Goal: Information Seeking & Learning: Find specific fact

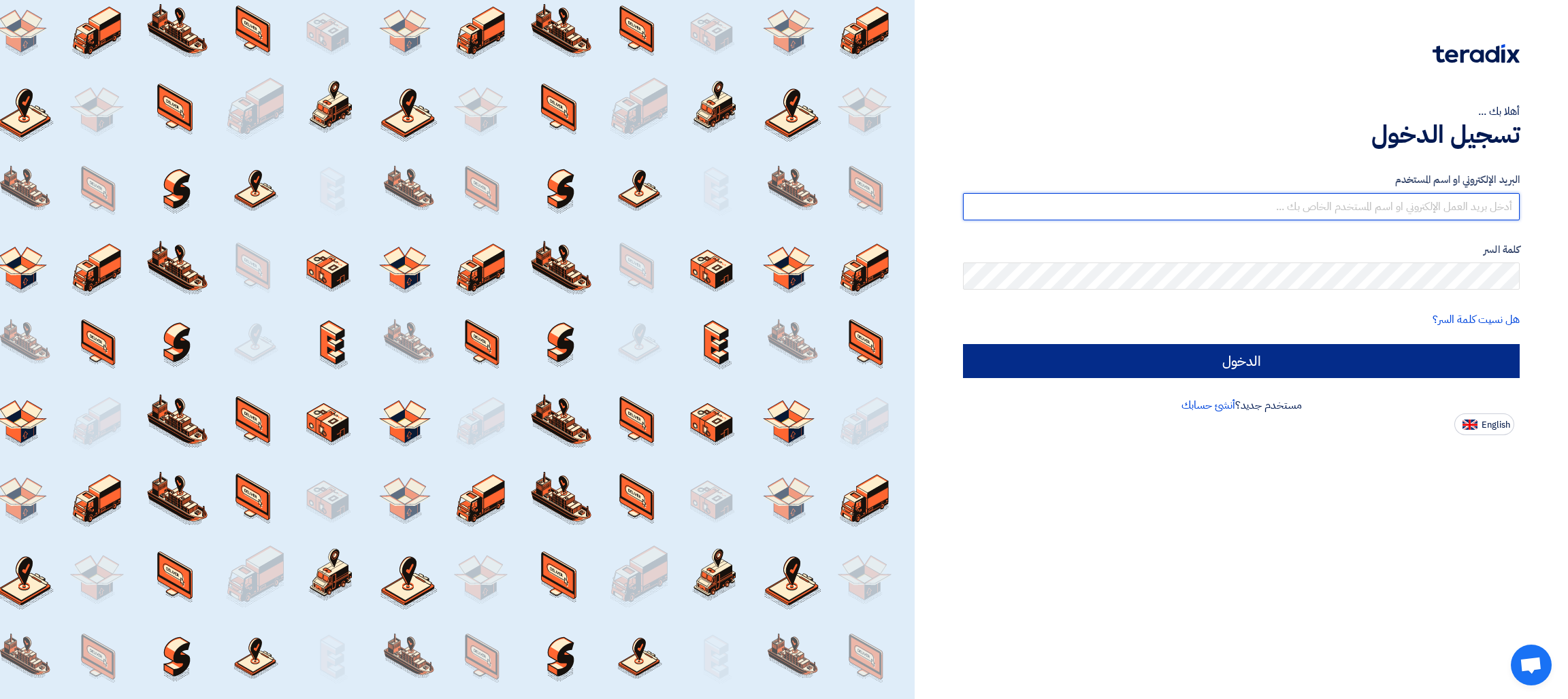
type input "[EMAIL_ADDRESS][DOMAIN_NAME]"
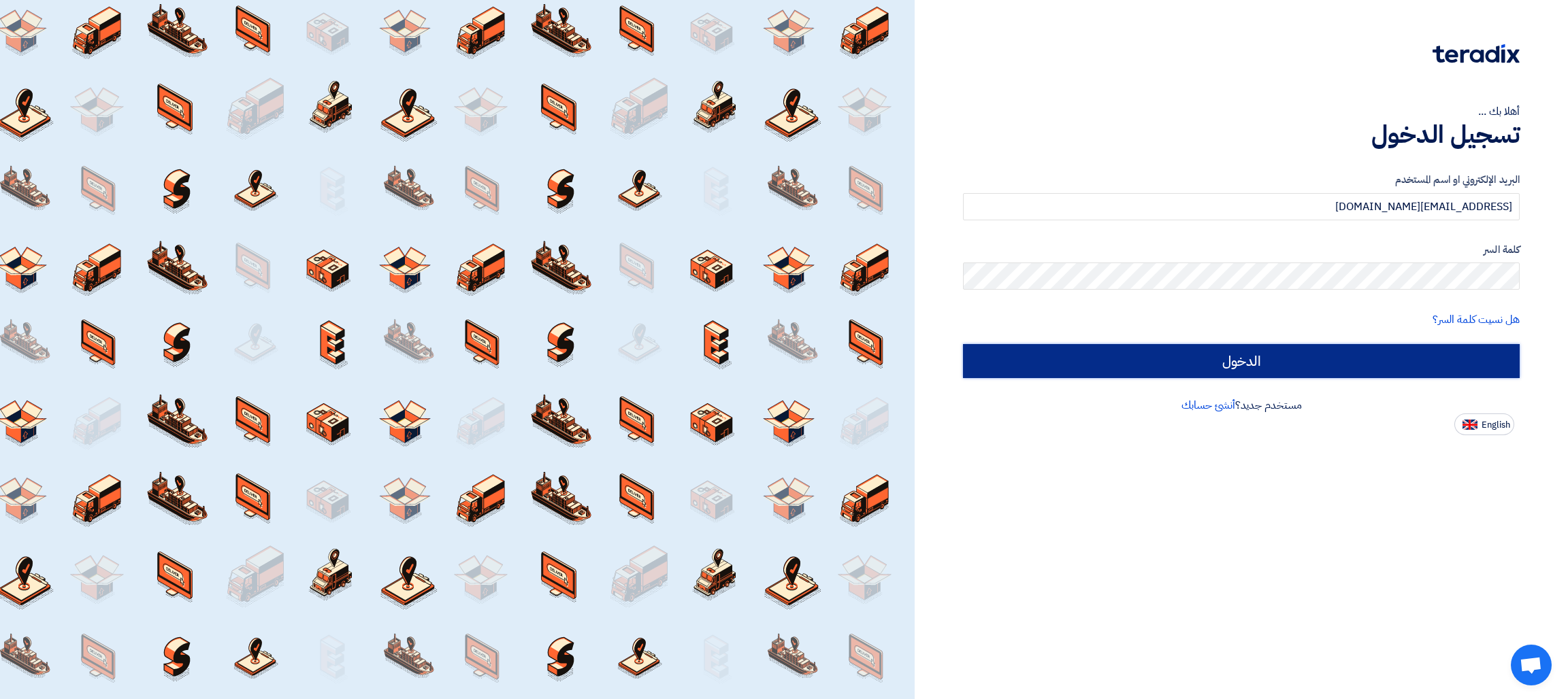
click at [1339, 359] on input "الدخول" at bounding box center [1241, 361] width 557 height 34
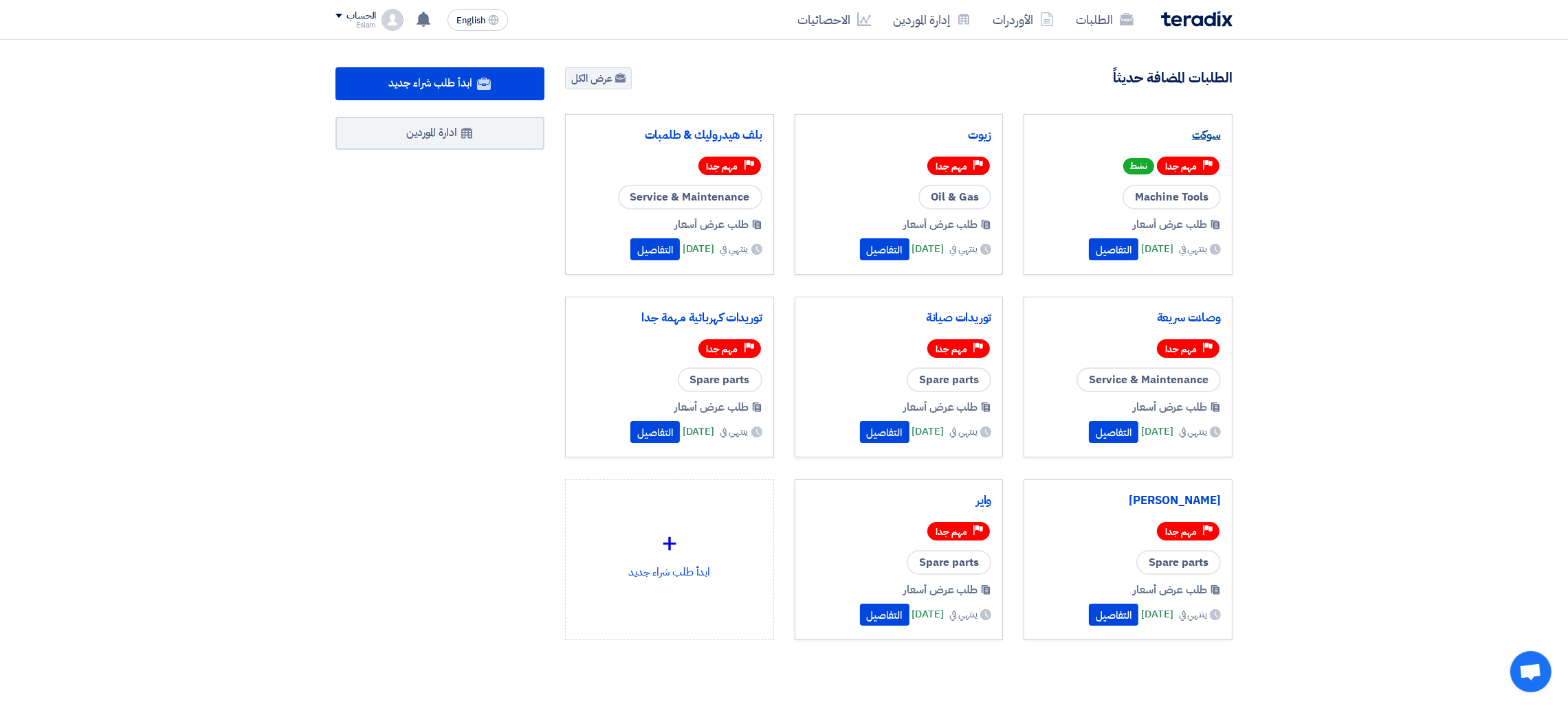
click at [1215, 131] on link "سوكت" at bounding box center [1128, 135] width 186 height 13
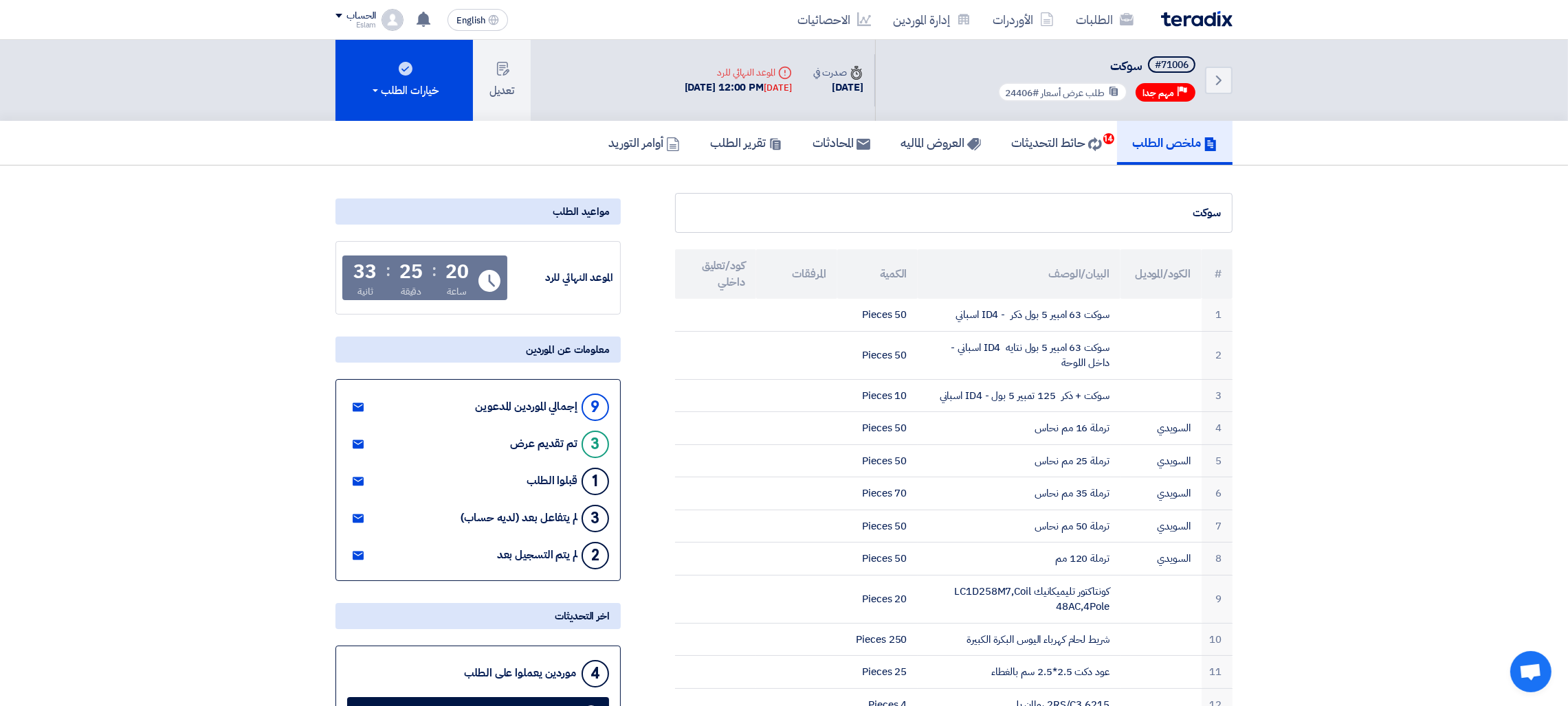
click at [1118, 194] on div "سوكت" at bounding box center [954, 214] width 558 height 40
click at [1026, 269] on th "البيان/الوصف" at bounding box center [1019, 274] width 202 height 50
click at [882, 276] on th "الكمية" at bounding box center [878, 274] width 81 height 50
click at [871, 274] on th "الكمية" at bounding box center [878, 274] width 81 height 50
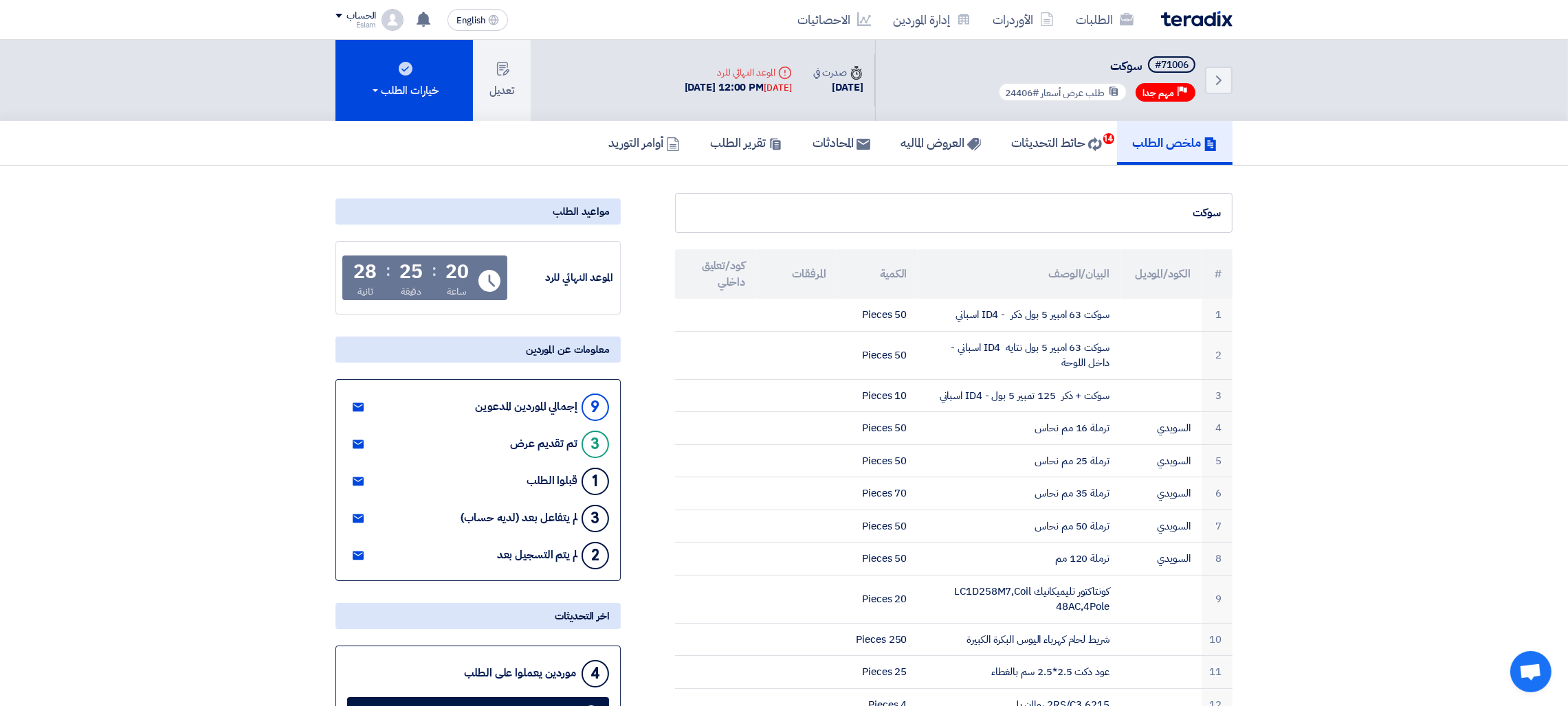
click at [789, 270] on th "المرفقات" at bounding box center [796, 274] width 81 height 50
click at [721, 282] on th "كود/تعليق داخلي" at bounding box center [715, 274] width 81 height 50
click at [770, 265] on th "المرفقات" at bounding box center [796, 274] width 81 height 50
click at [743, 266] on th "كود/تعليق داخلي" at bounding box center [715, 274] width 81 height 50
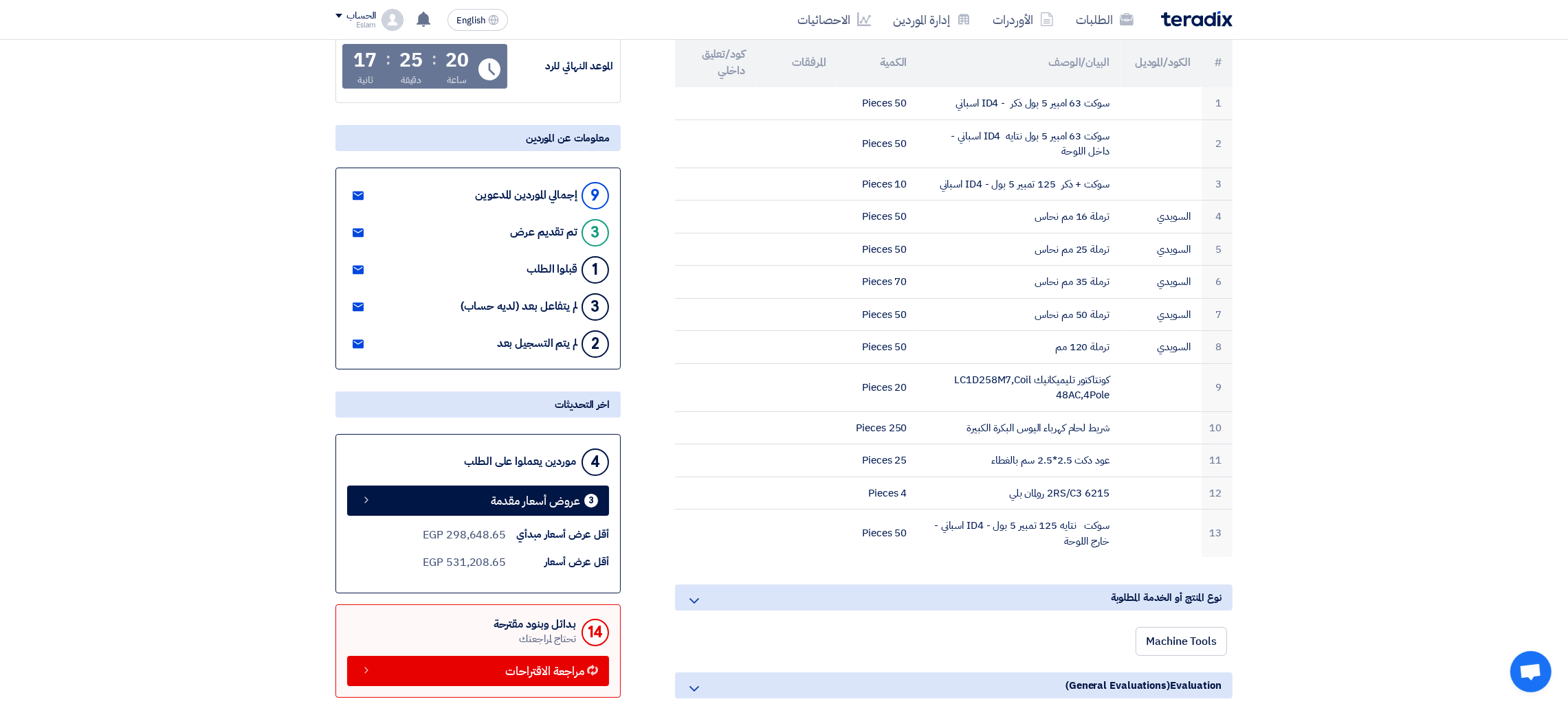
scroll to position [196, 0]
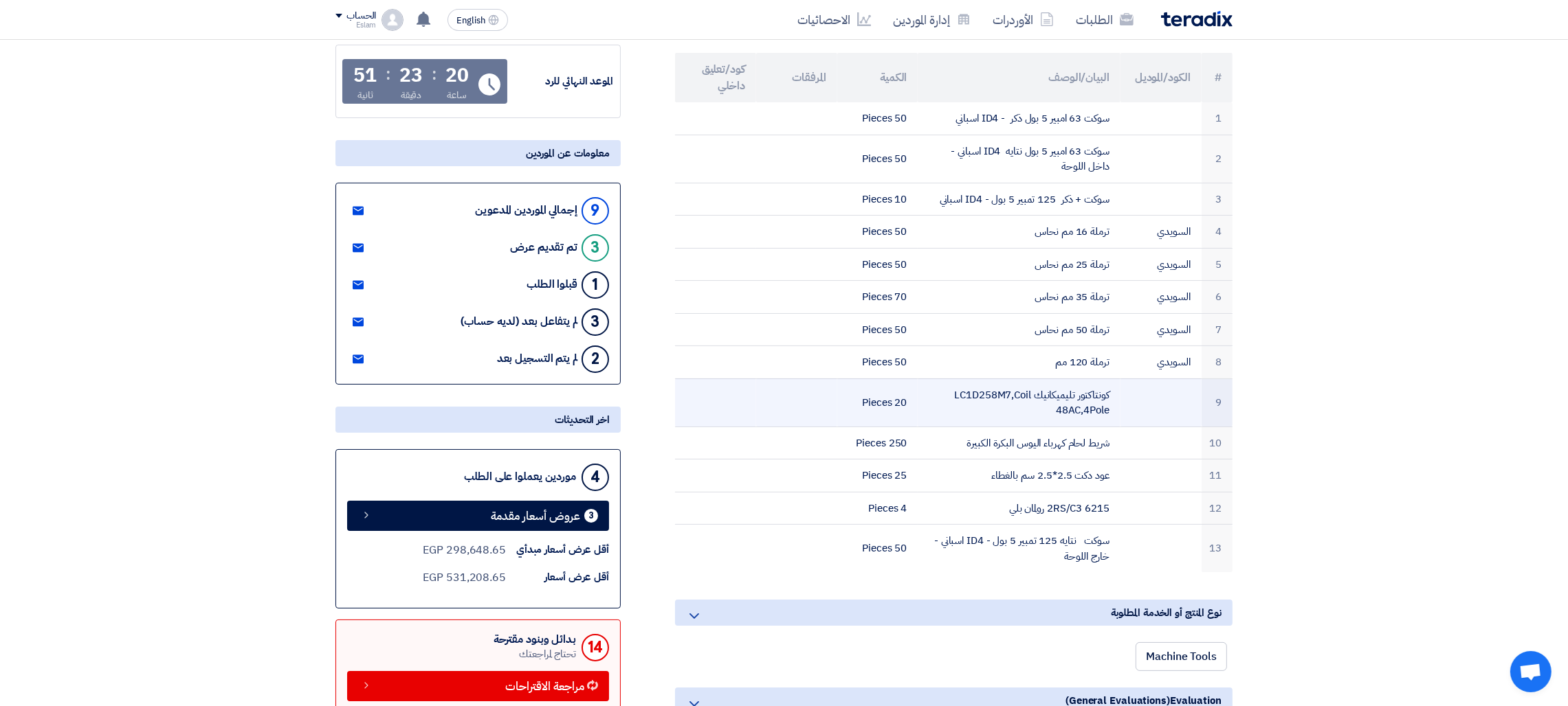
drag, startPoint x: 1107, startPoint y: 408, endPoint x: 967, endPoint y: 384, distance: 142.0
click at [967, 384] on td "كونتاكتور تليميكانيك LC1D258M7,Coil 48AC,4Pole" at bounding box center [1019, 402] width 202 height 48
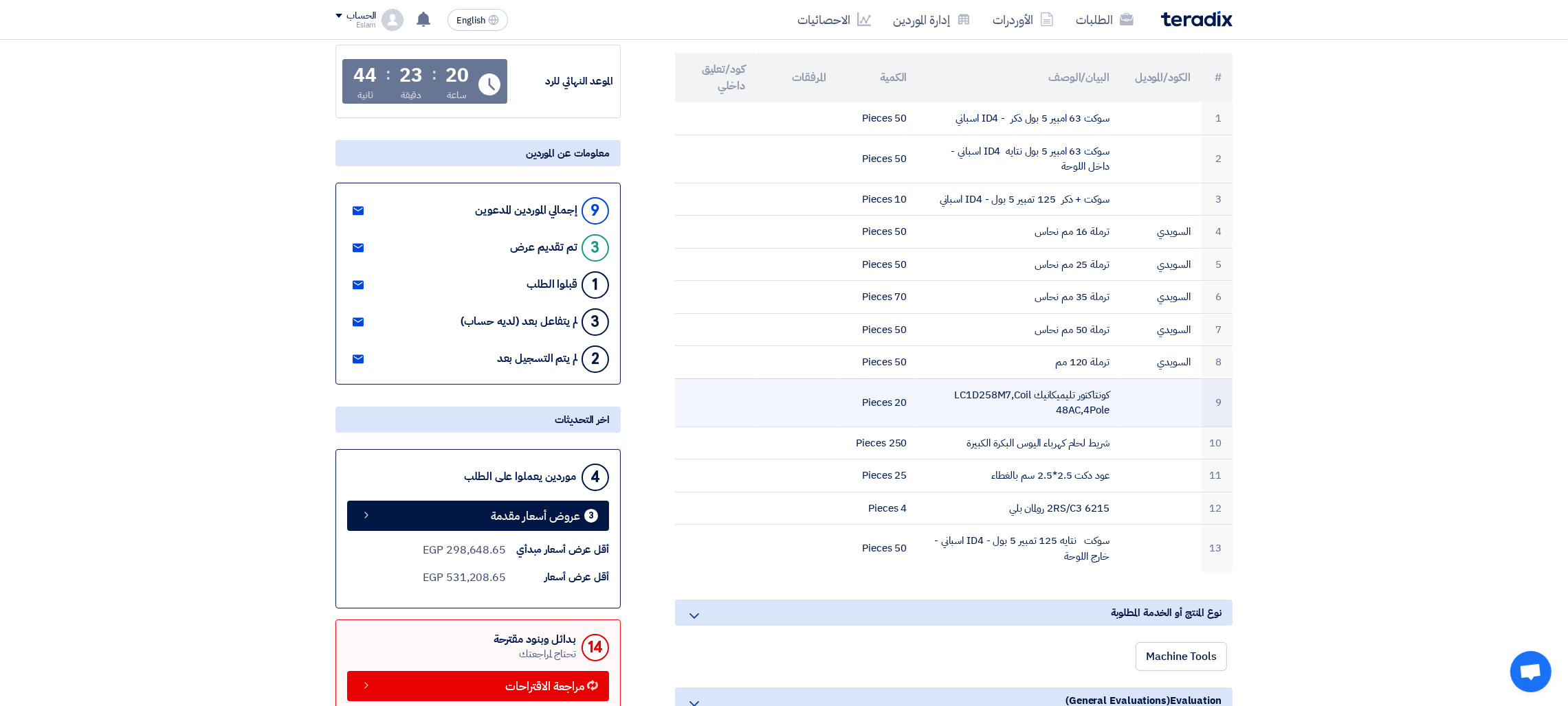
drag, startPoint x: 952, startPoint y: 391, endPoint x: 1113, endPoint y: 394, distance: 161.0
click at [1113, 394] on td "كونتاكتور تليميكانيك LC1D258M7,Coil 48AC,4Pole" at bounding box center [1019, 402] width 202 height 48
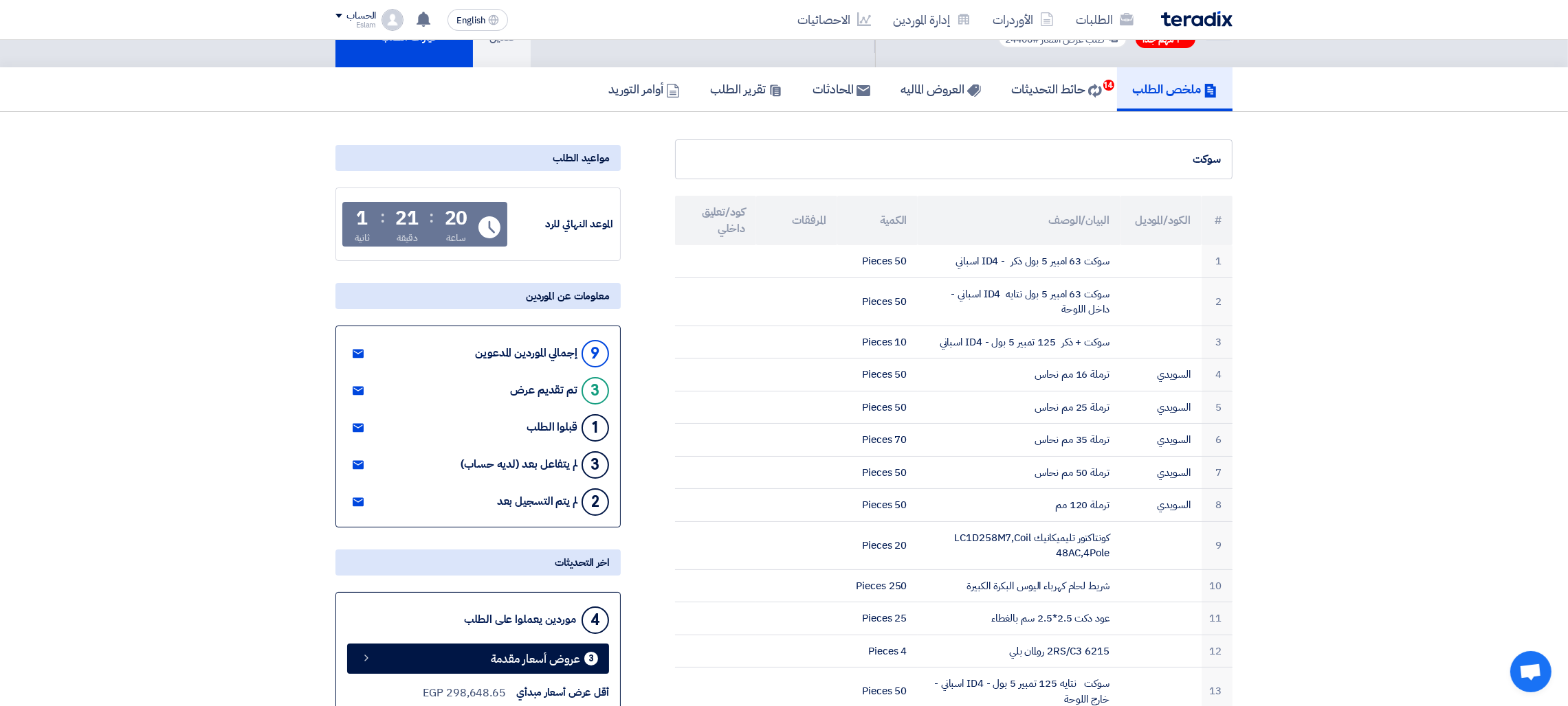
scroll to position [0, 0]
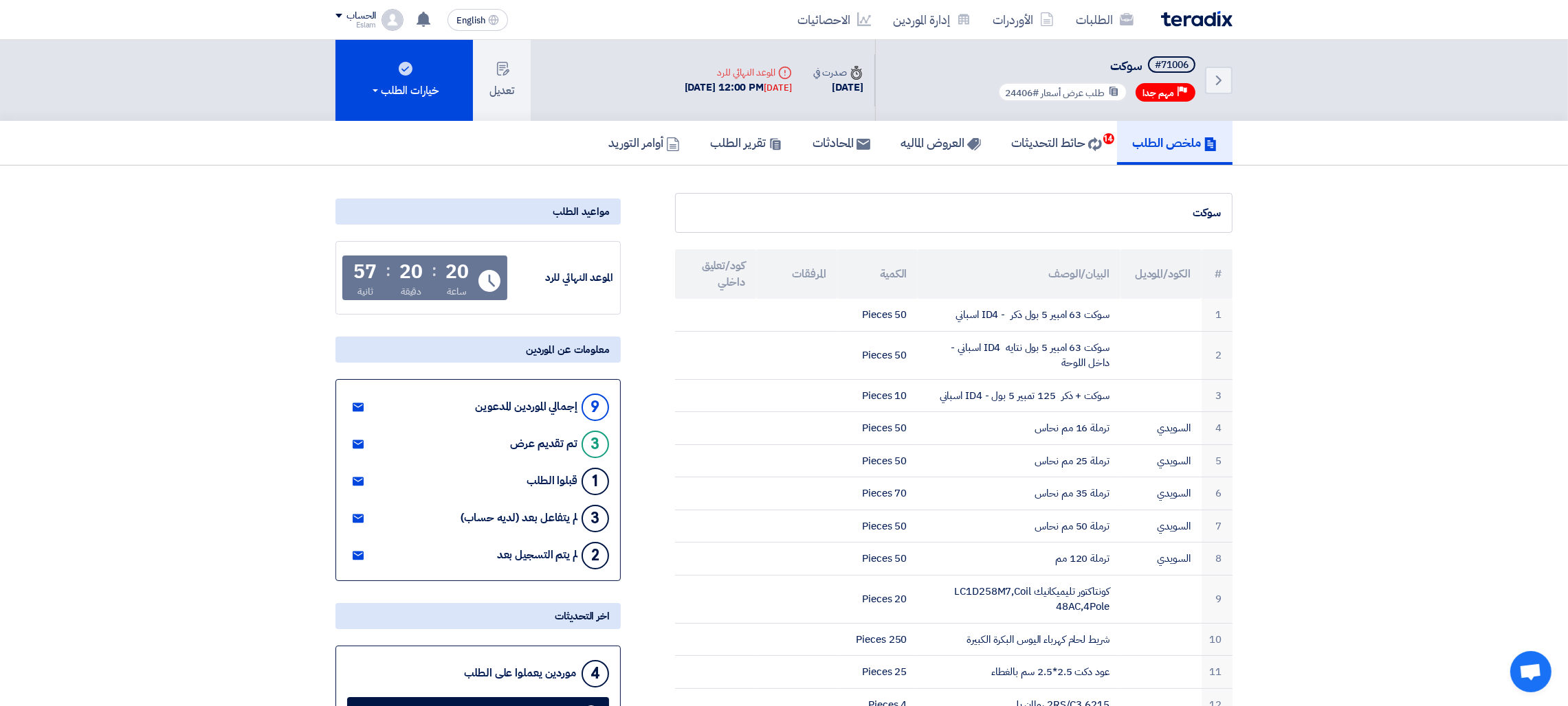
drag, startPoint x: 1190, startPoint y: 211, endPoint x: 1222, endPoint y: 210, distance: 32.0
click at [1222, 210] on div "سوكت" at bounding box center [954, 214] width 558 height 40
drag, startPoint x: 1219, startPoint y: 216, endPoint x: 1181, endPoint y: 216, distance: 38.0
click at [1181, 216] on div "سوكت" at bounding box center [954, 213] width 534 height 16
